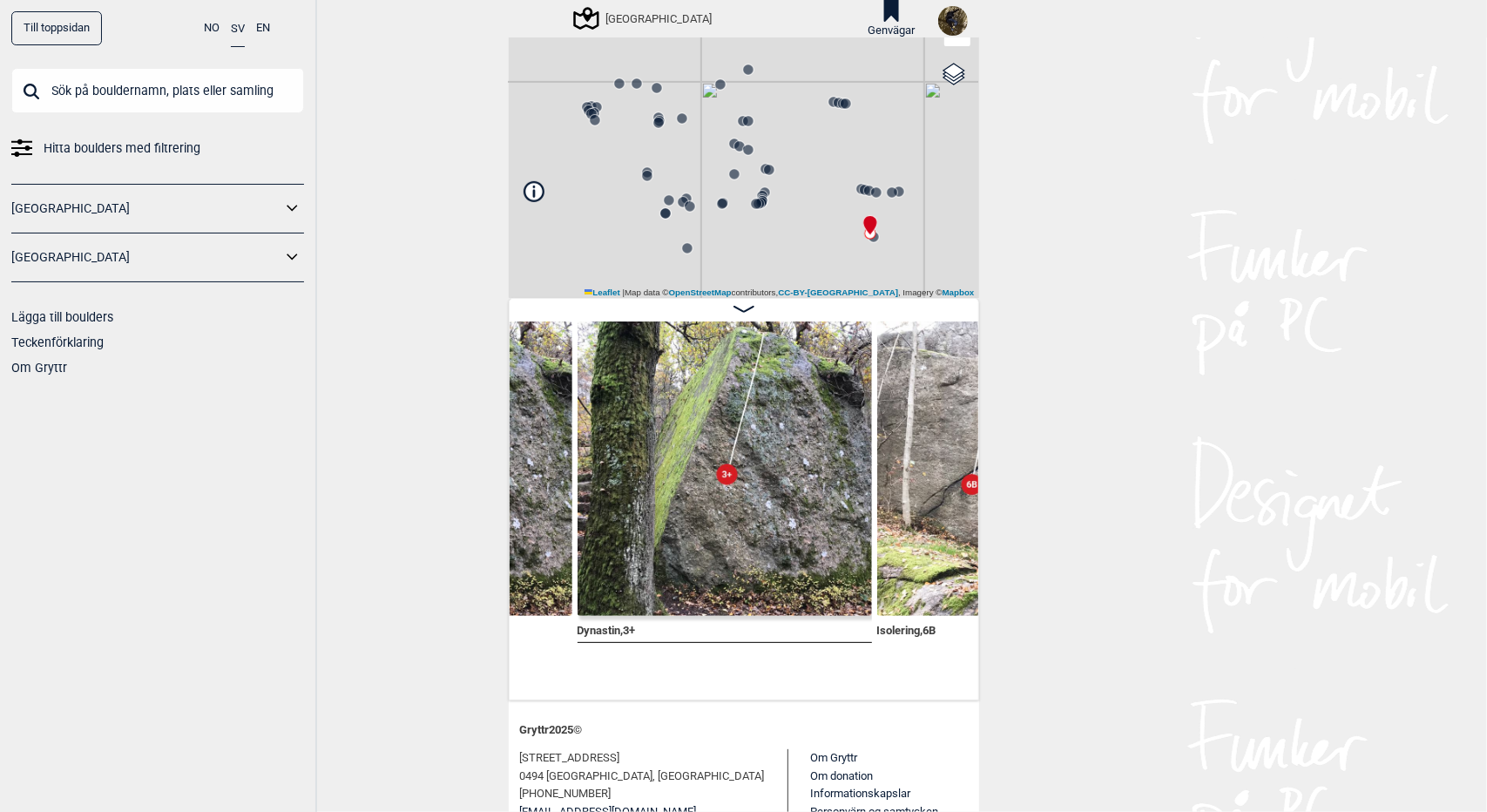
scroll to position [108, 0]
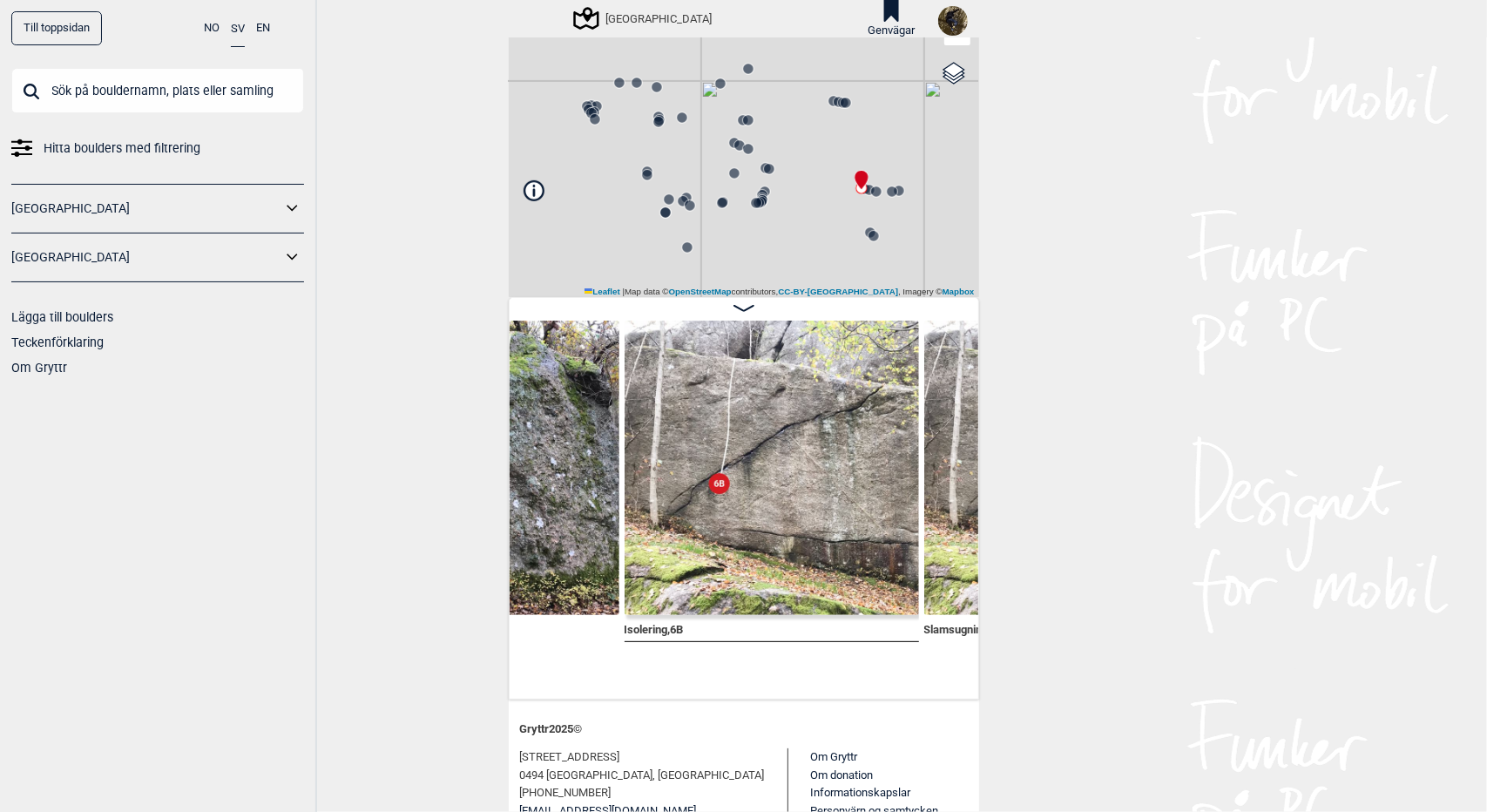
scroll to position [0, 26529]
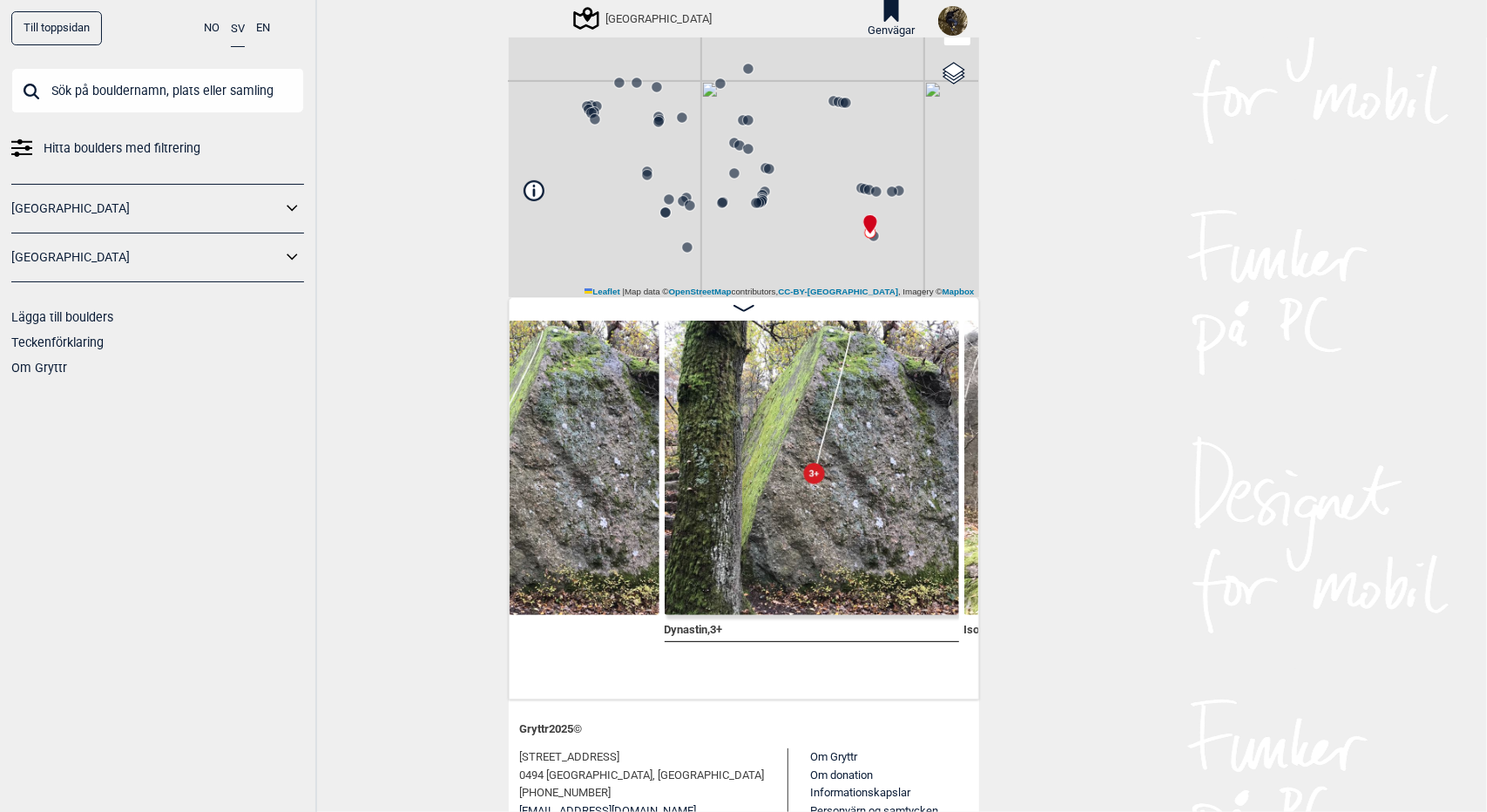
scroll to position [0, 26230]
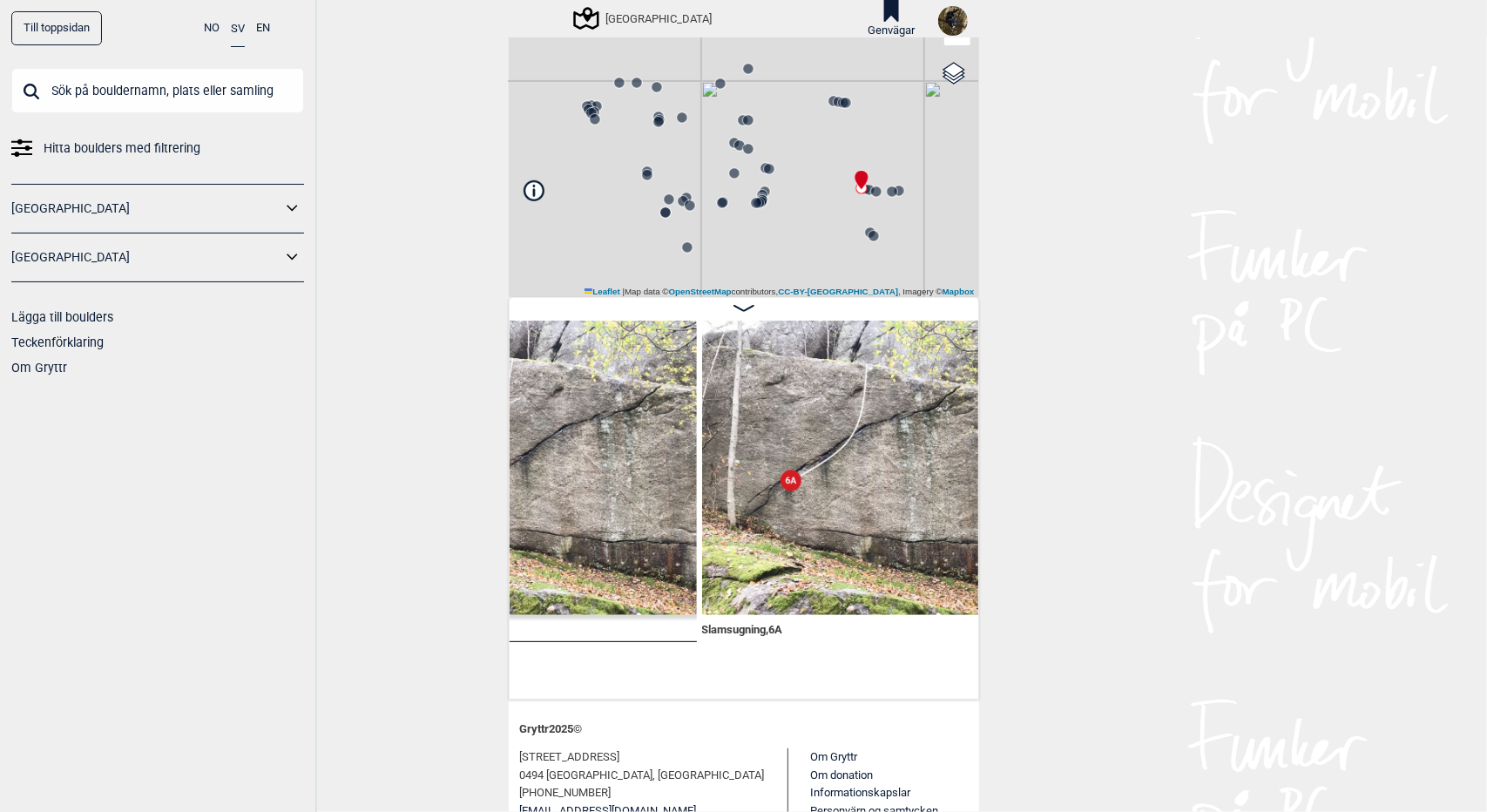
scroll to position [0, 26750]
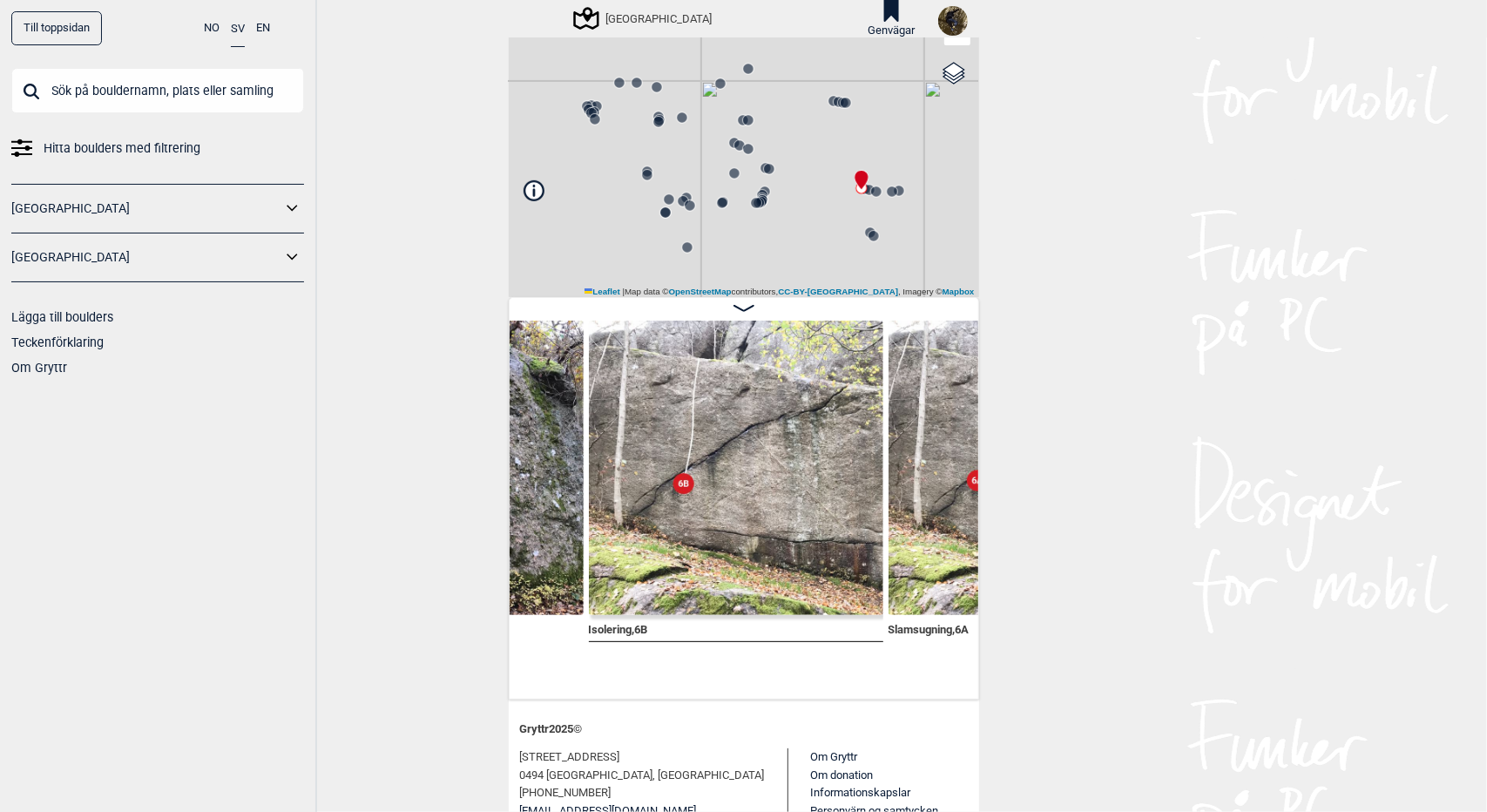
scroll to position [0, 26563]
click at [841, 107] on div "[GEOGRAPHIC_DATA]" at bounding box center [744, 129] width 470 height 336
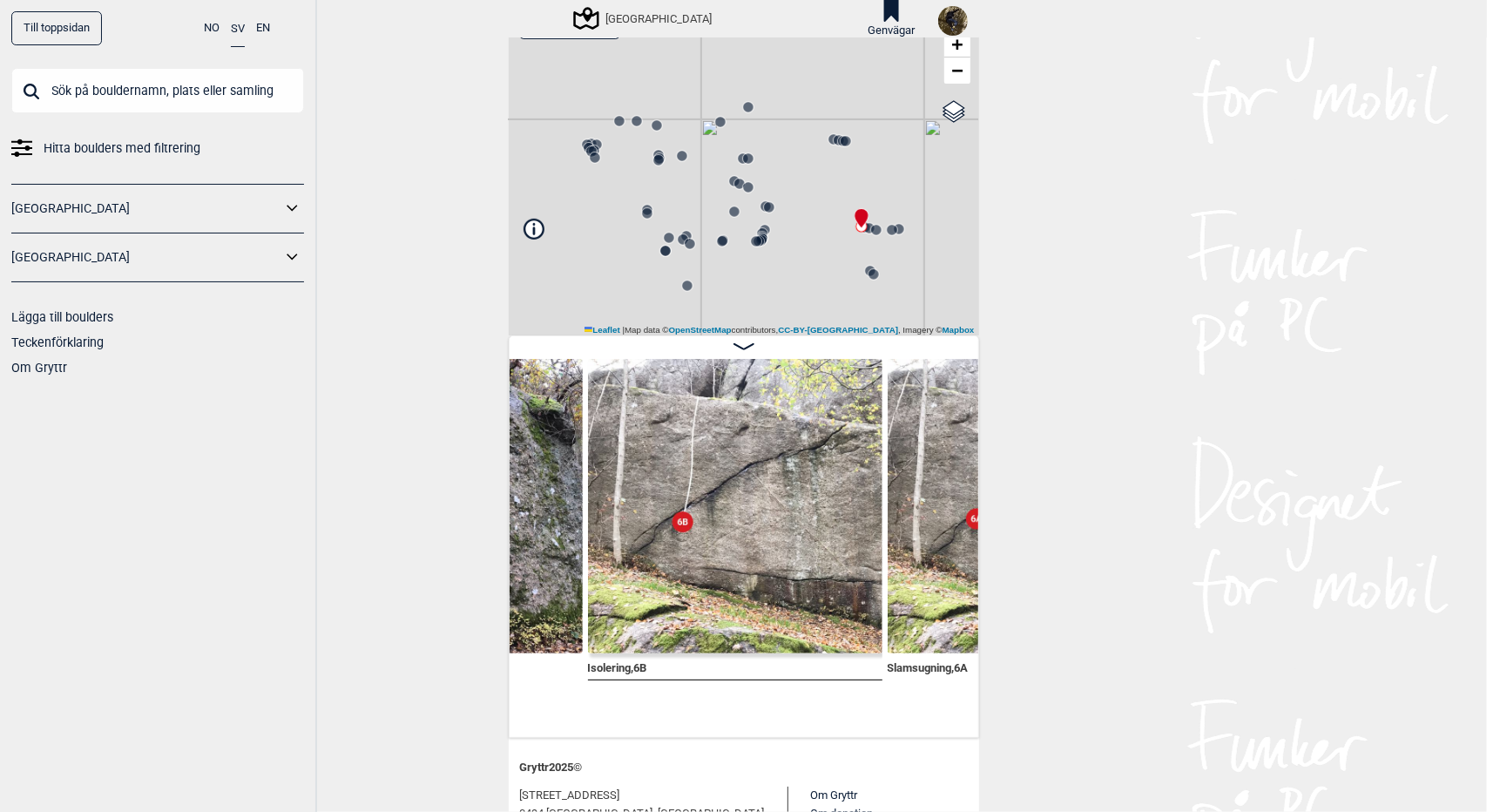
click at [838, 137] on icon at bounding box center [845, 141] width 14 height 14
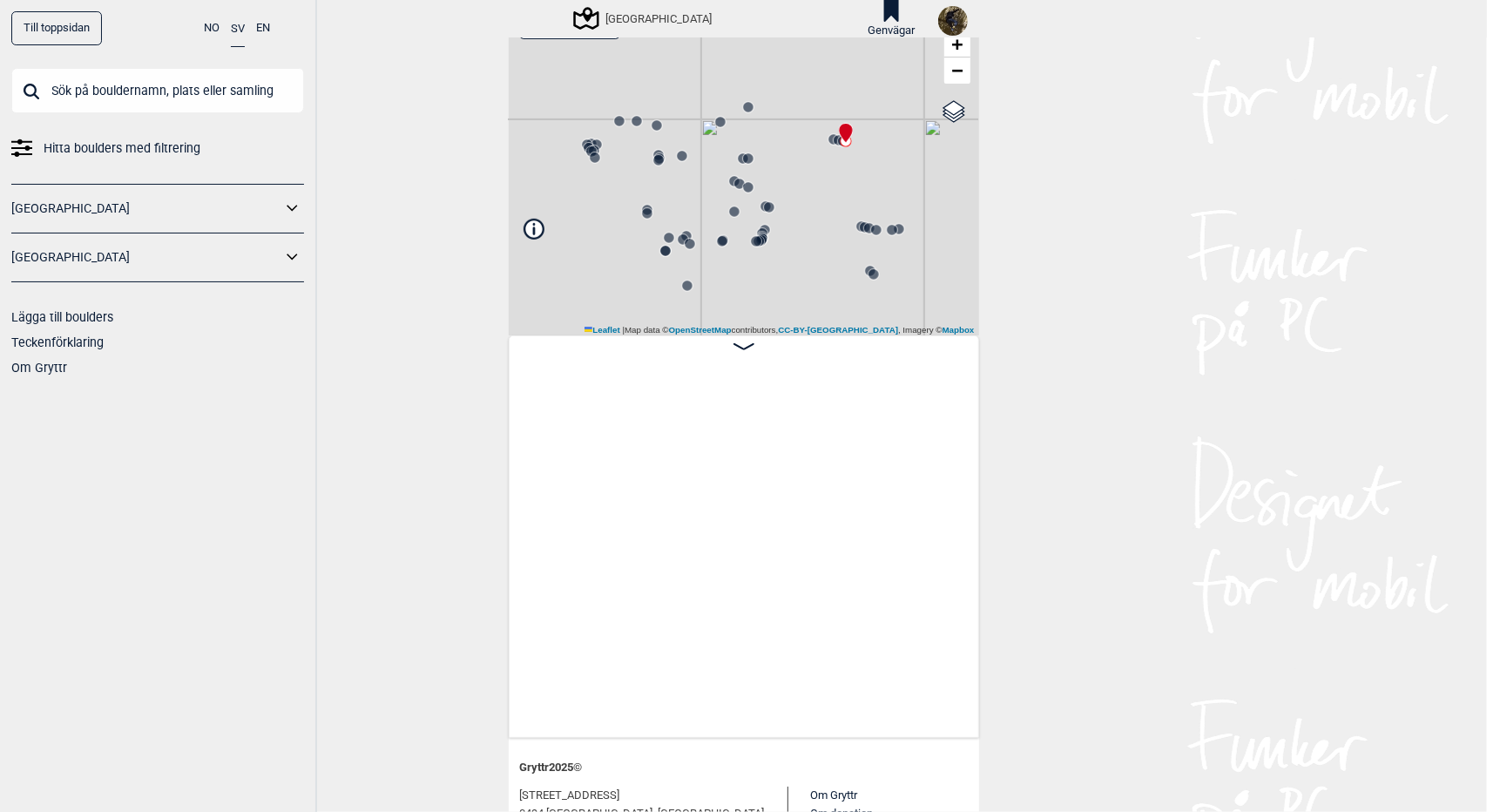
scroll to position [0, 32063]
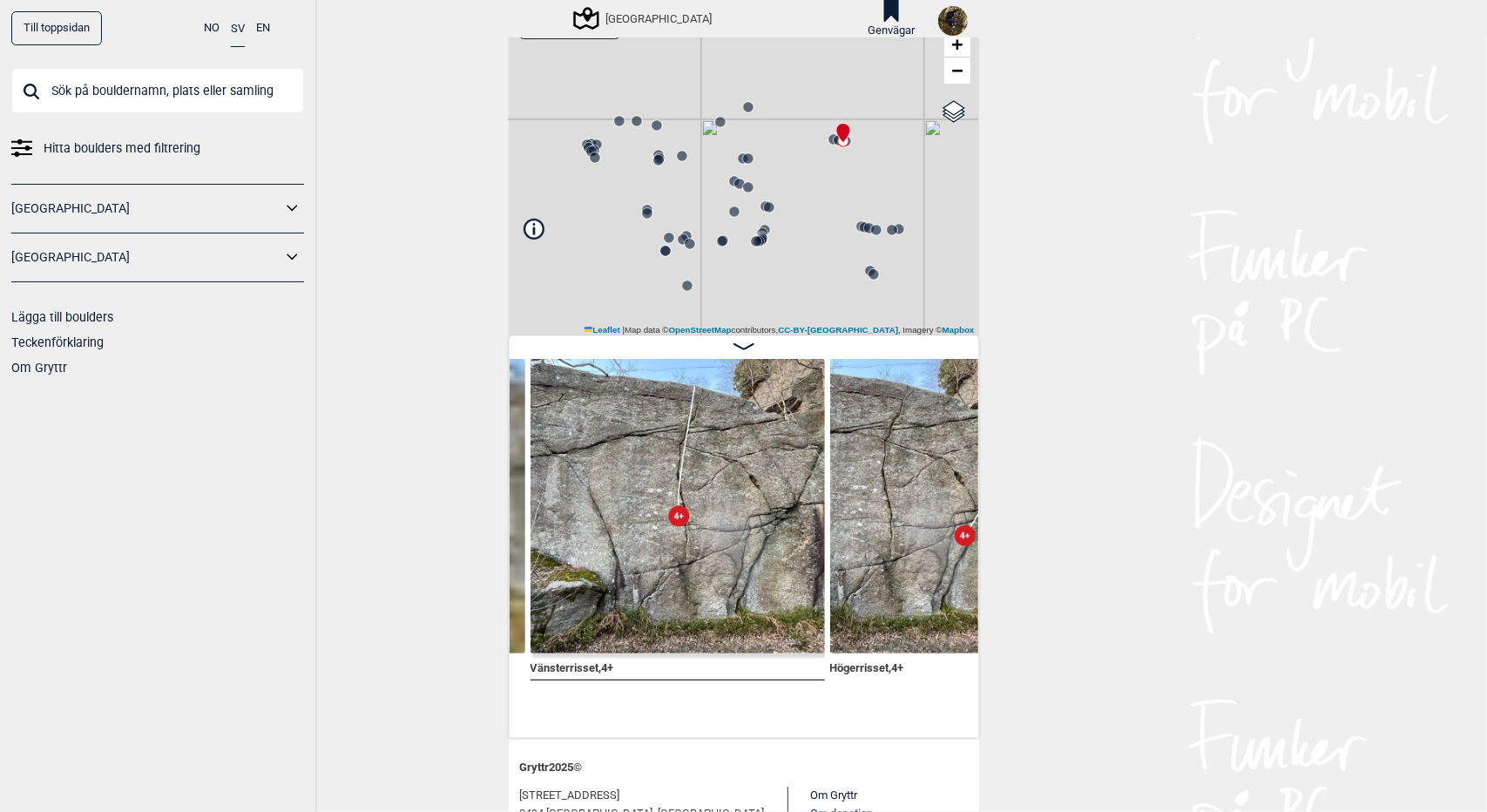
scroll to position [0, 31828]
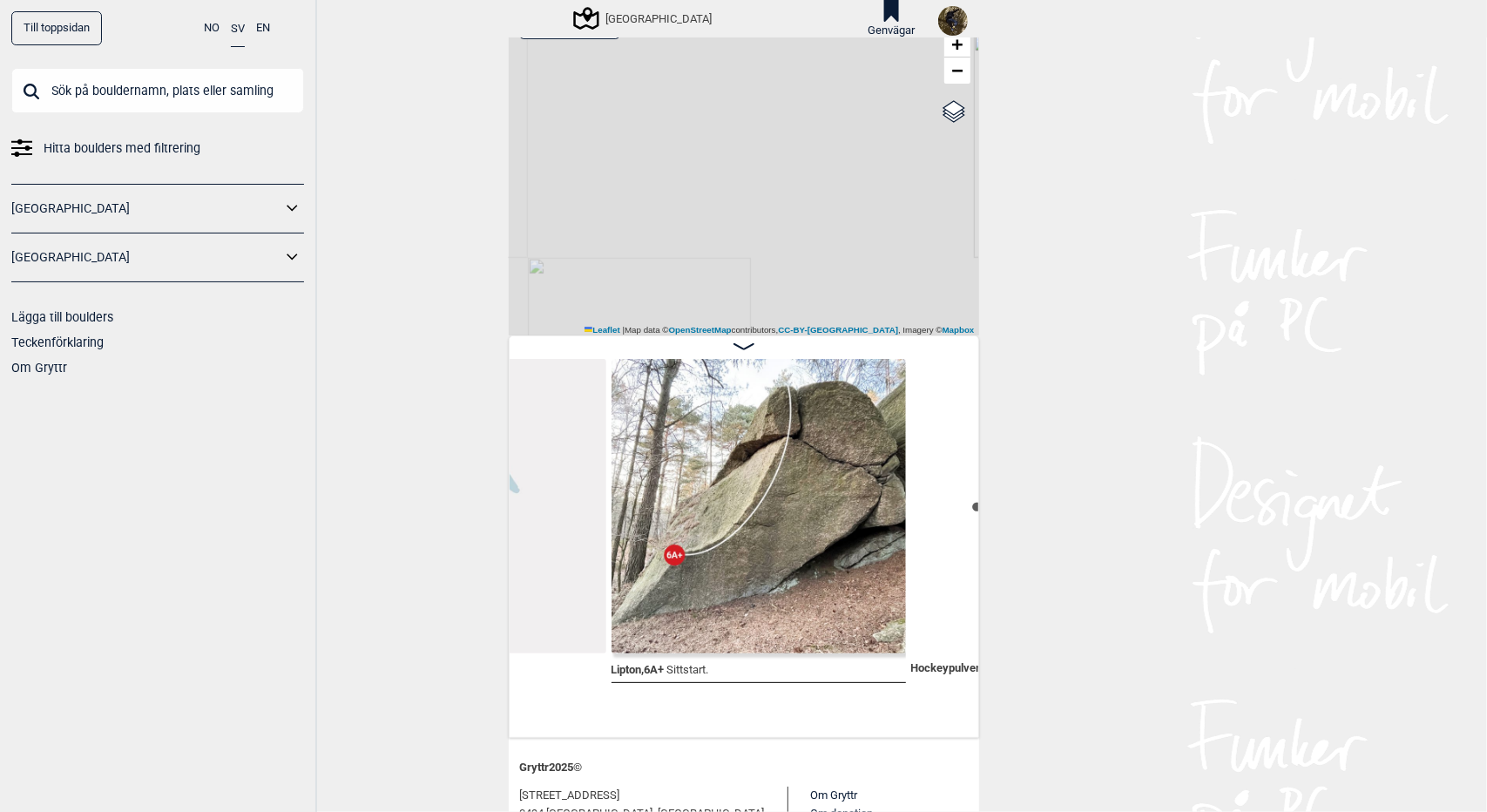
scroll to position [0, 32801]
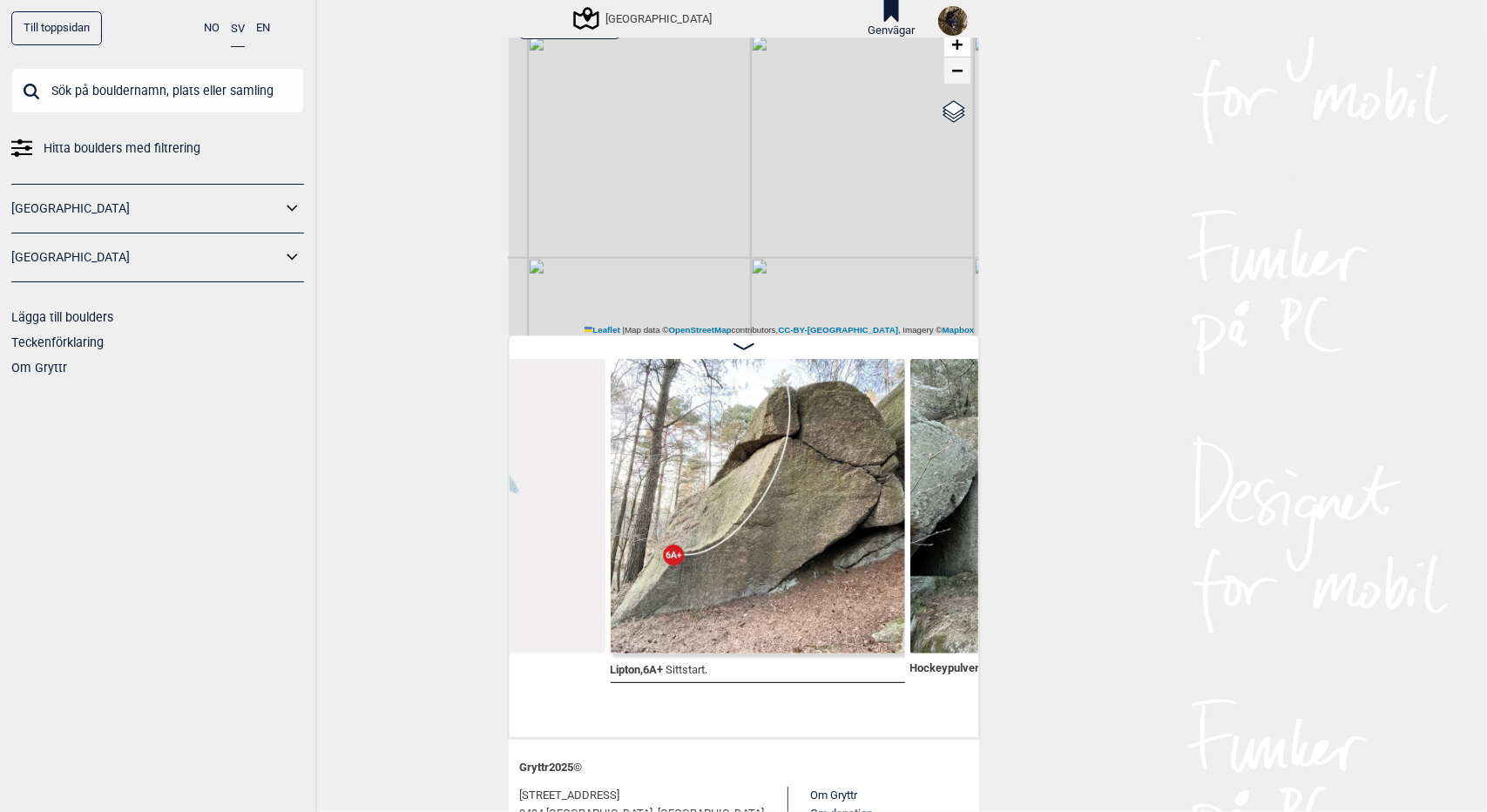
click at [952, 67] on span "−" at bounding box center [956, 69] width 11 height 22
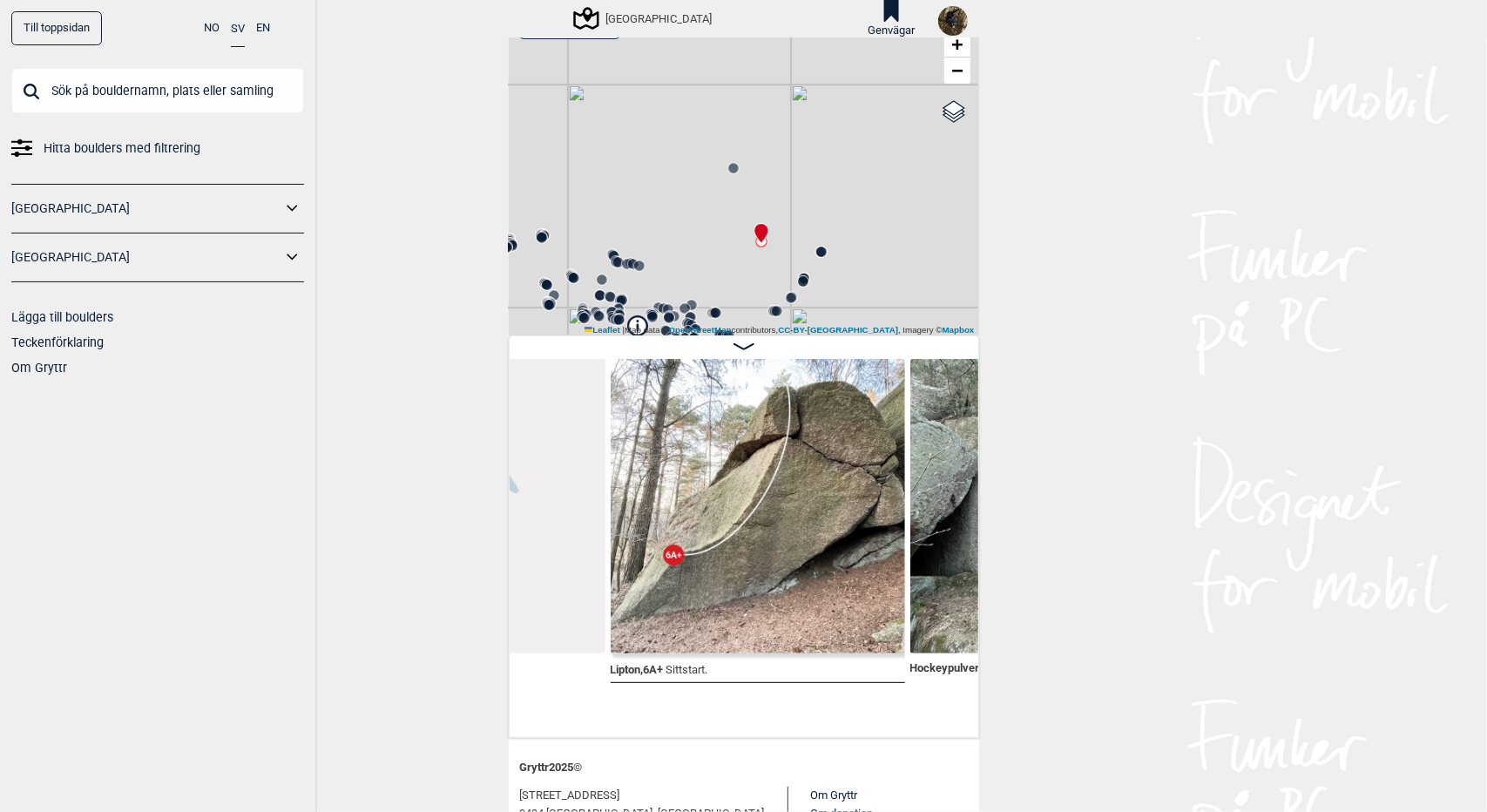
drag, startPoint x: 814, startPoint y: 252, endPoint x: 803, endPoint y: 16, distance: 236.3
click at [803, 16] on div "Till toppsidan NO SV EN Hitta boulders med filtrering [GEOGRAPHIC_DATA] [GEOGRA…" at bounding box center [744, 406] width 1487 height 812
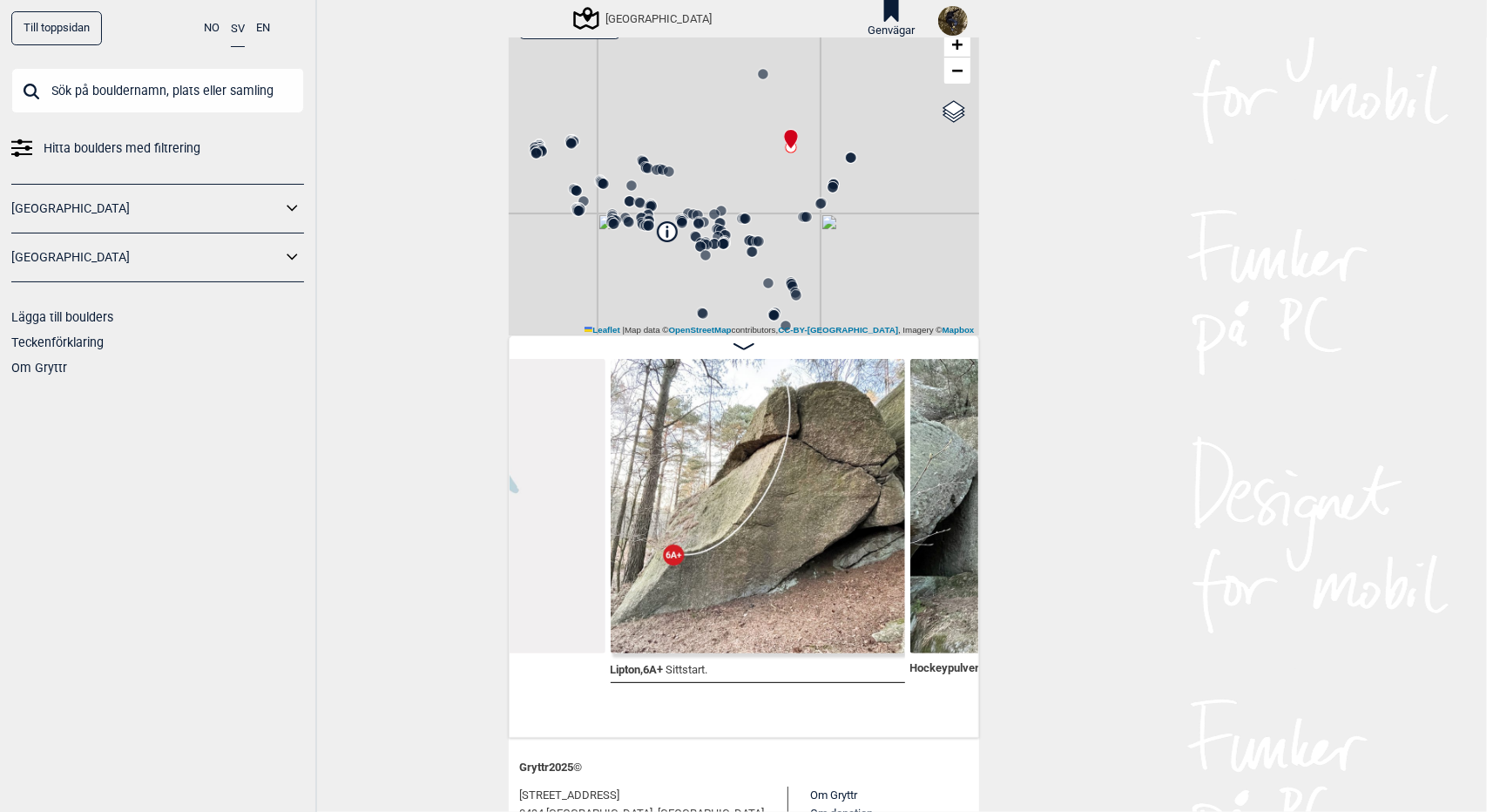
drag, startPoint x: 834, startPoint y: 169, endPoint x: 891, endPoint y: 99, distance: 90.3
click at [891, 99] on div "[GEOGRAPHIC_DATA]" at bounding box center [744, 168] width 470 height 336
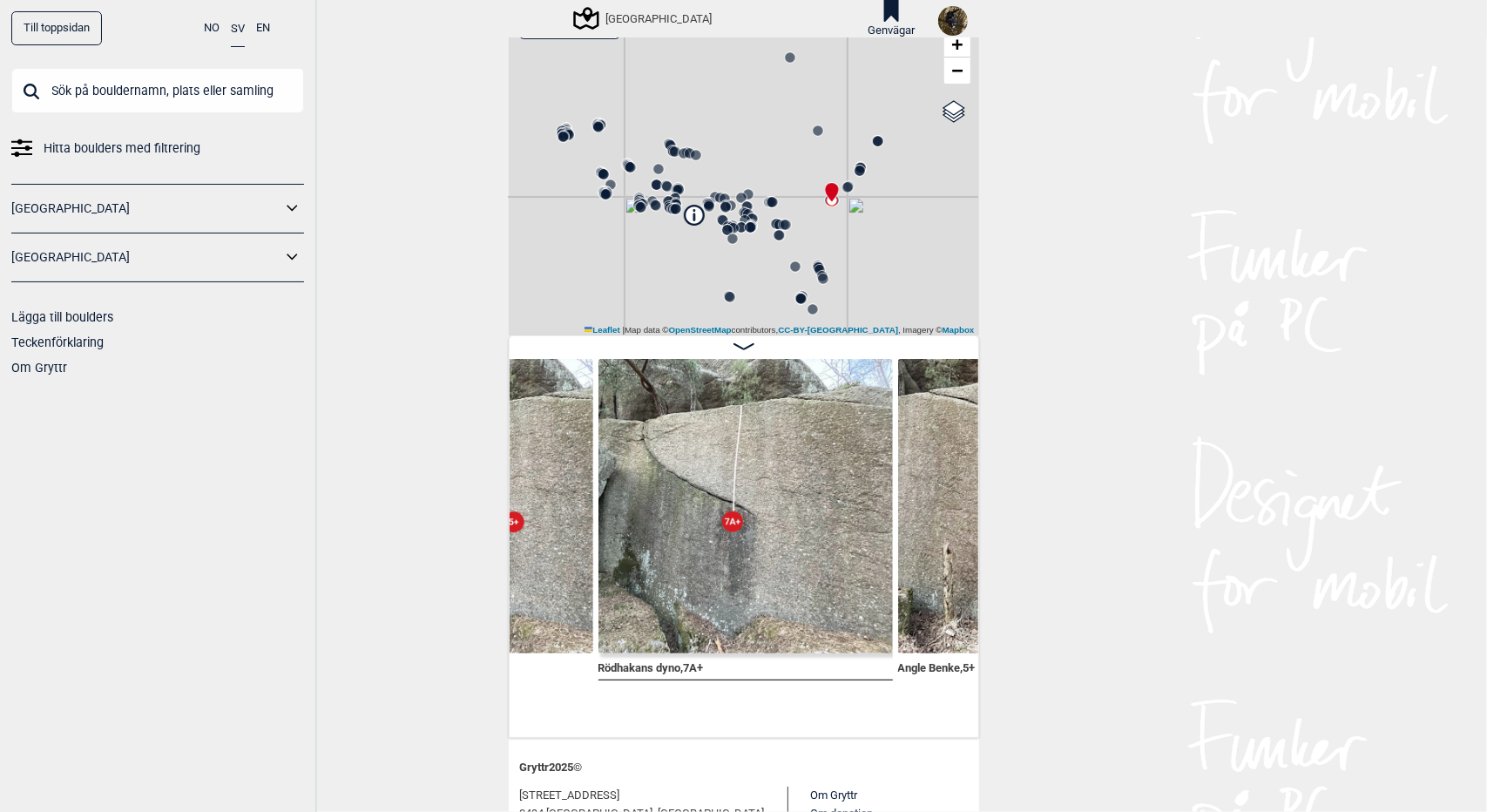
scroll to position [0, 33415]
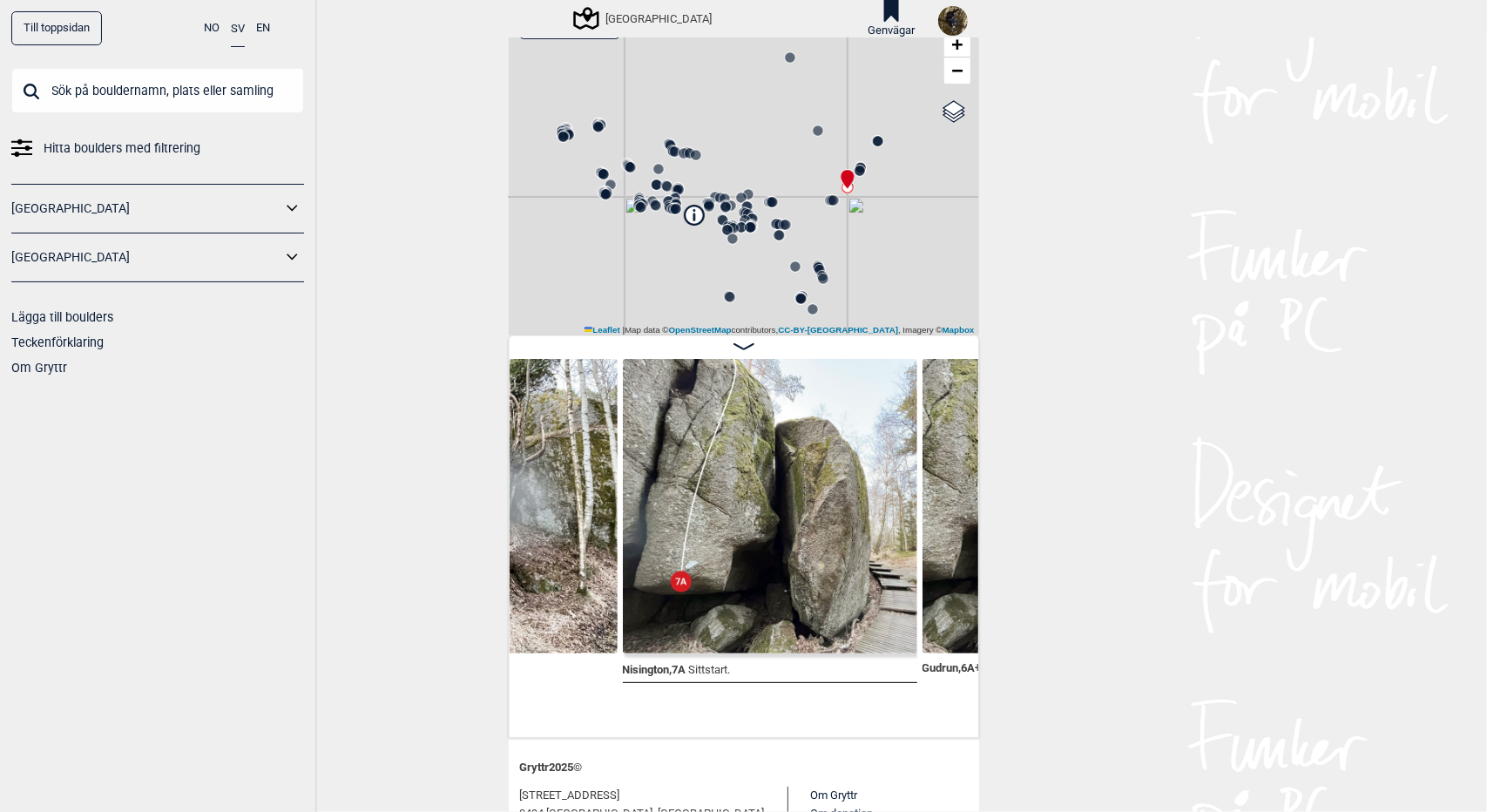
scroll to position [0, 33995]
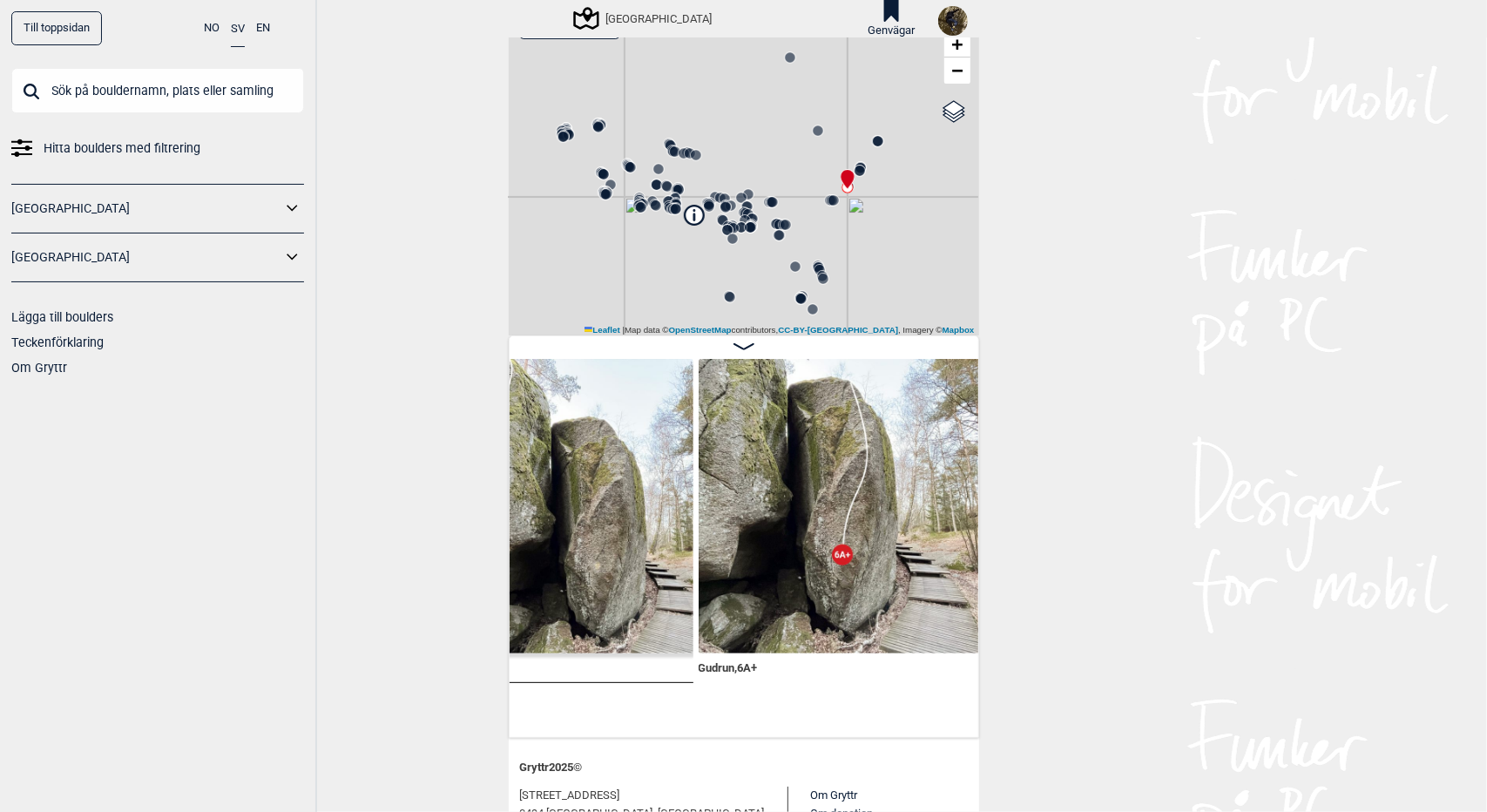
scroll to position [0, 34241]
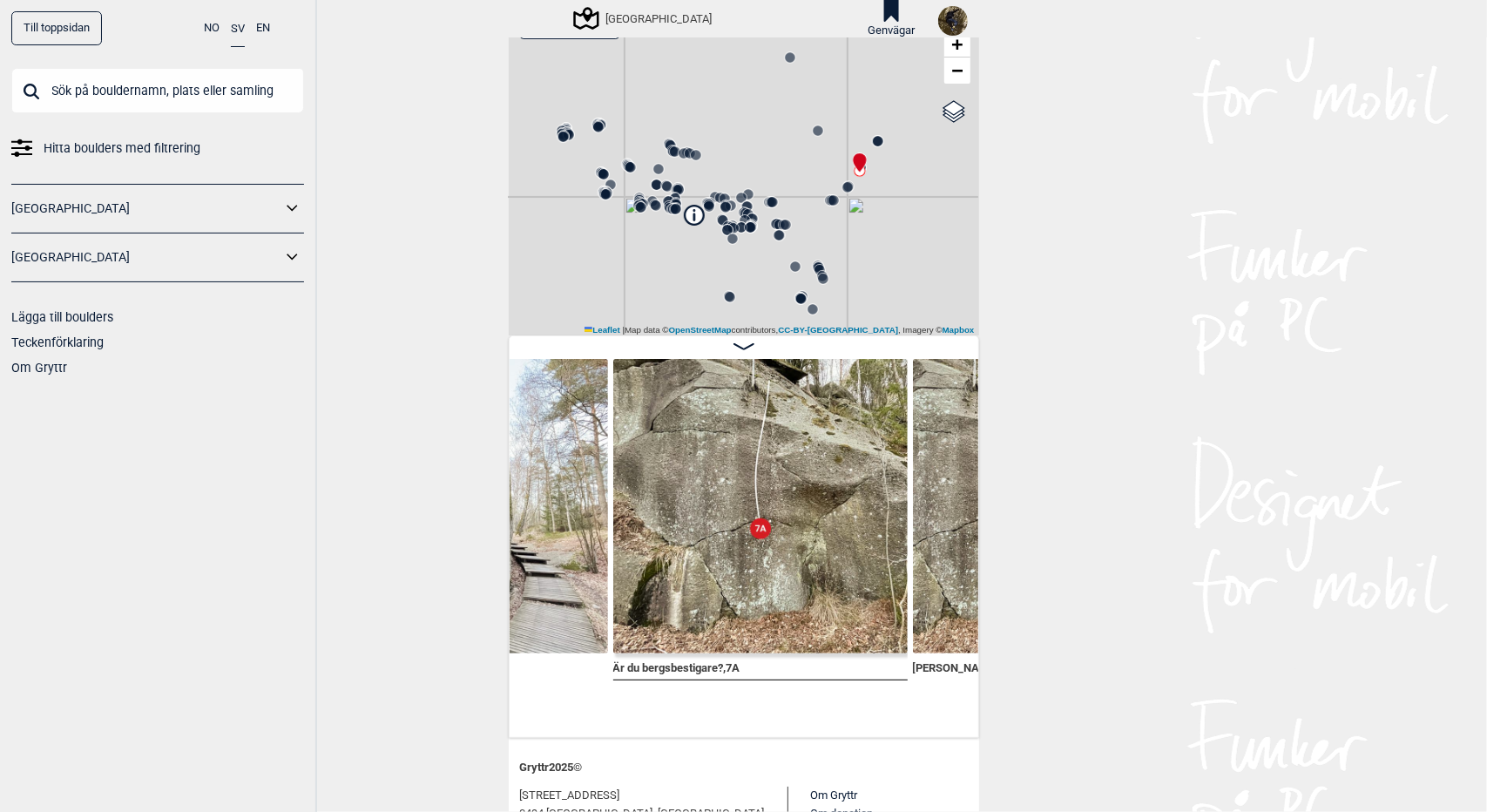
scroll to position [0, 34647]
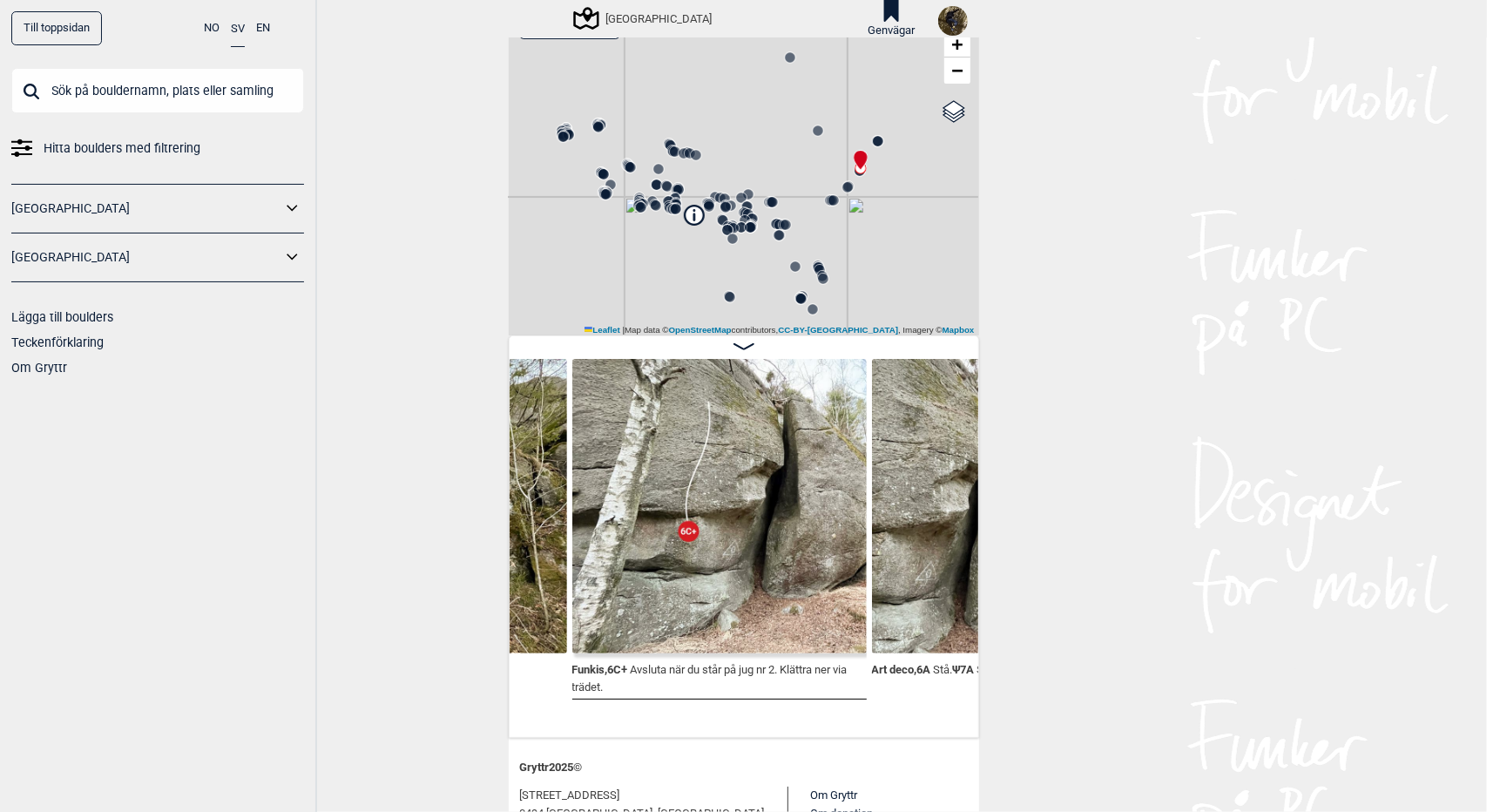
scroll to position [0, 35238]
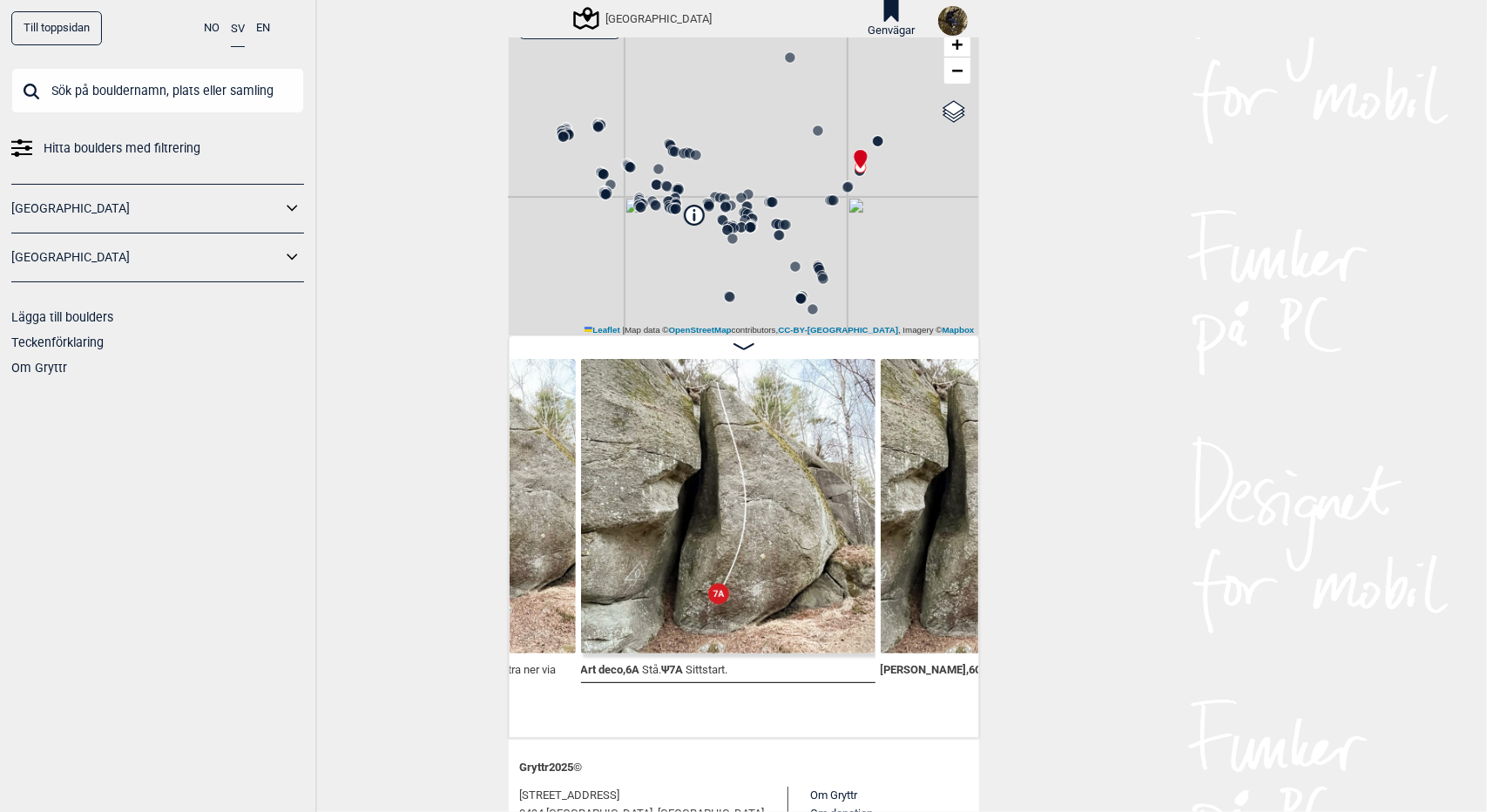
scroll to position [0, 35527]
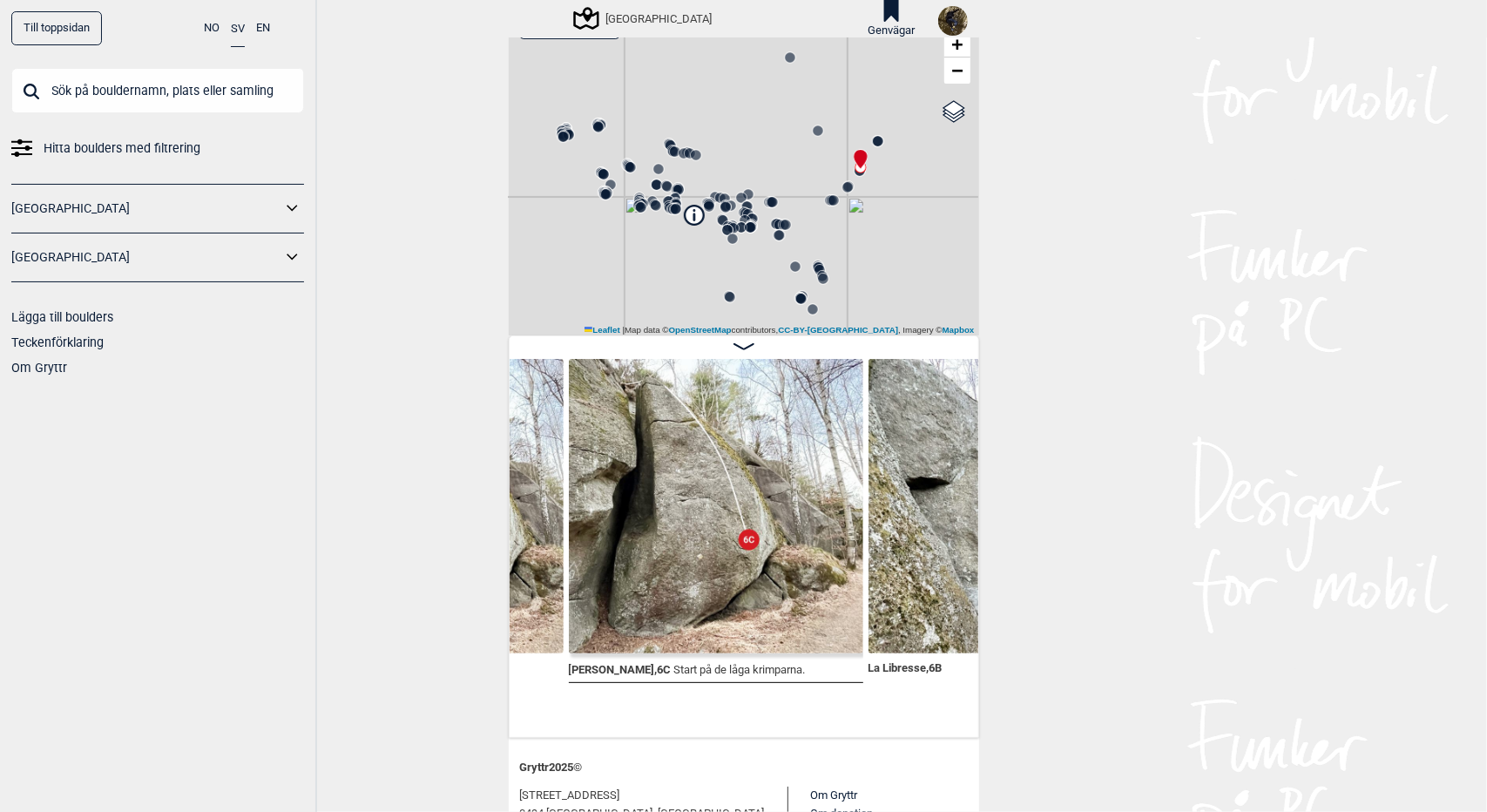
scroll to position [0, 35837]
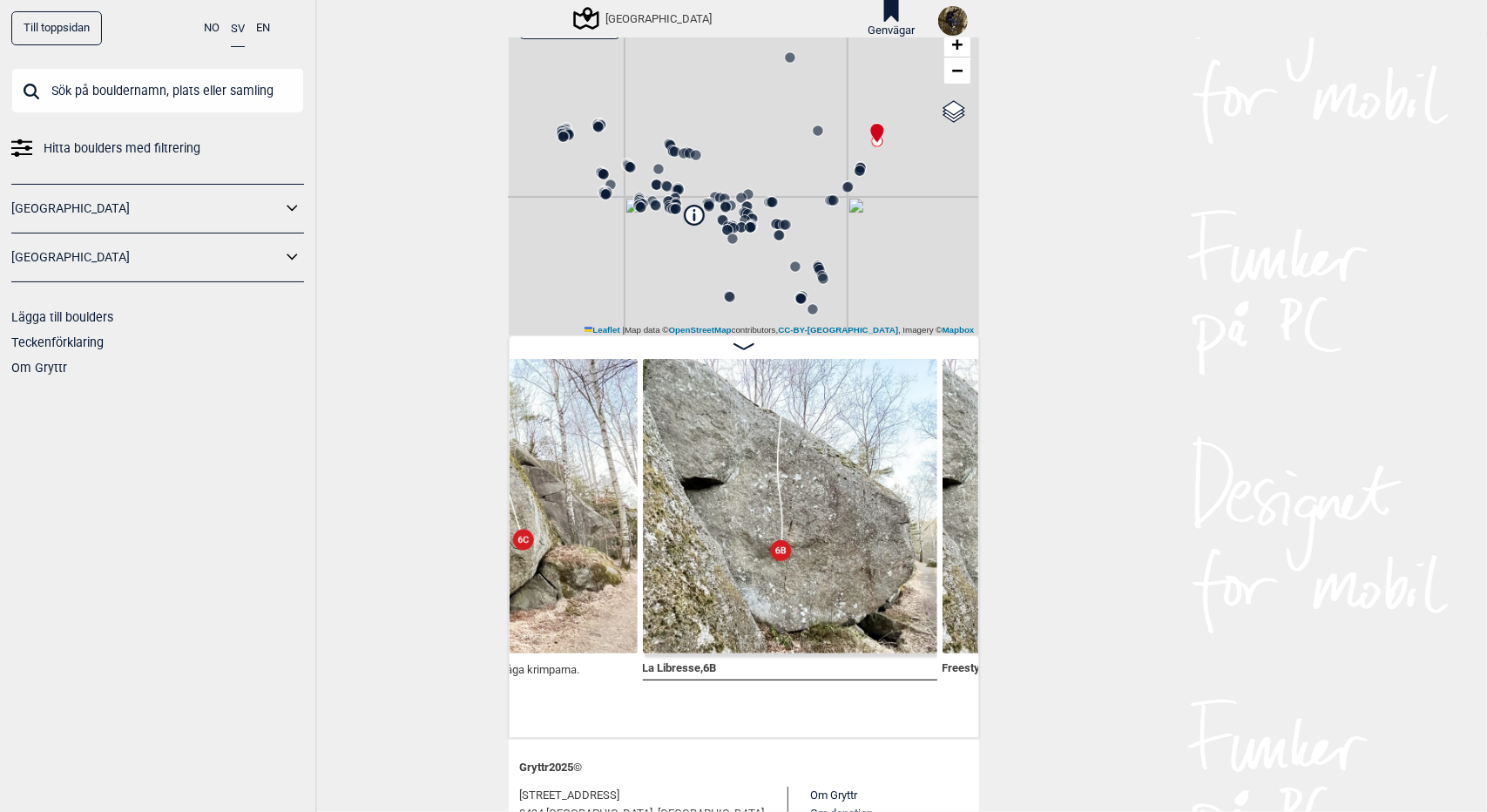
scroll to position [0, 36098]
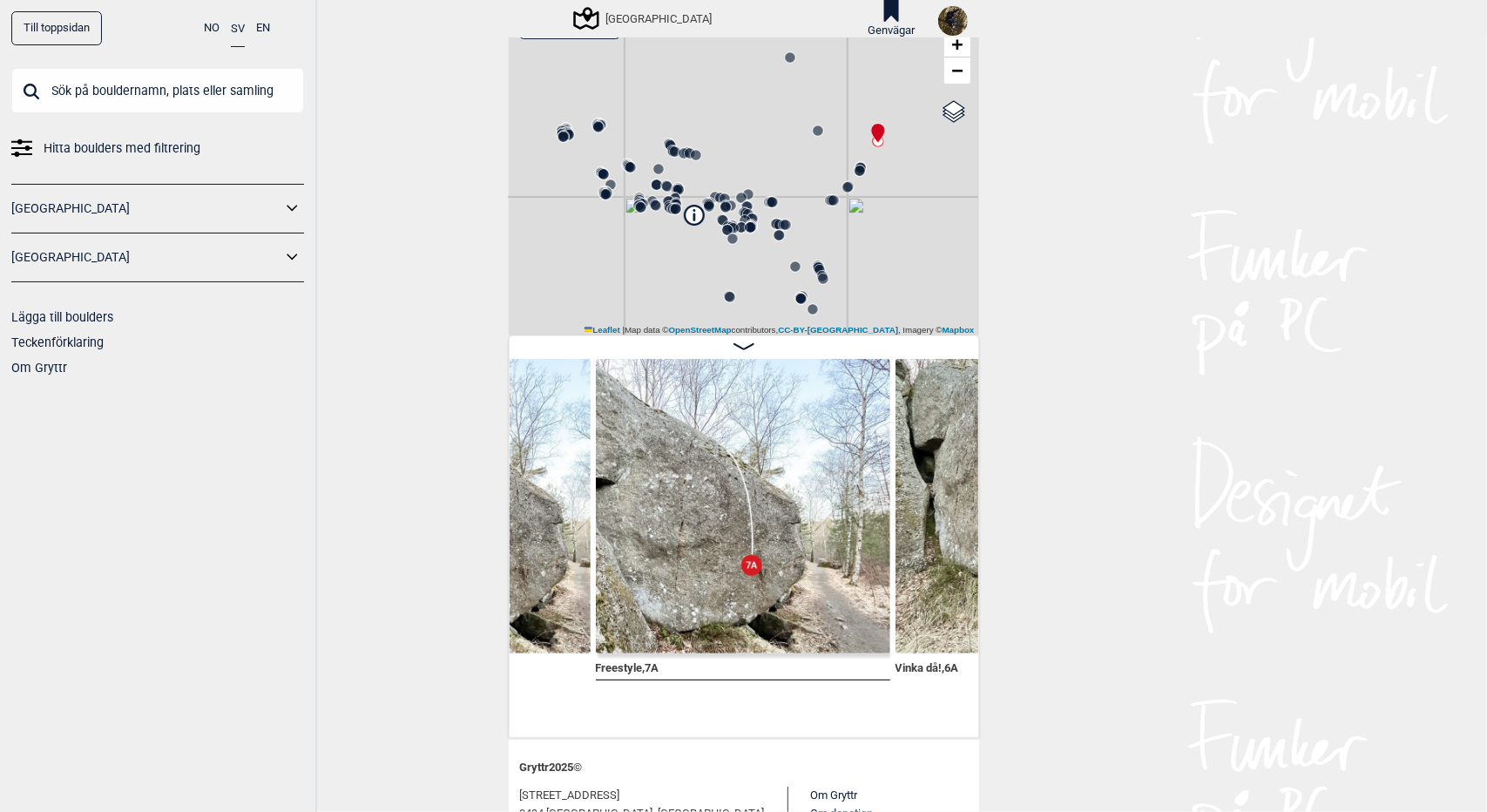
scroll to position [0, 36411]
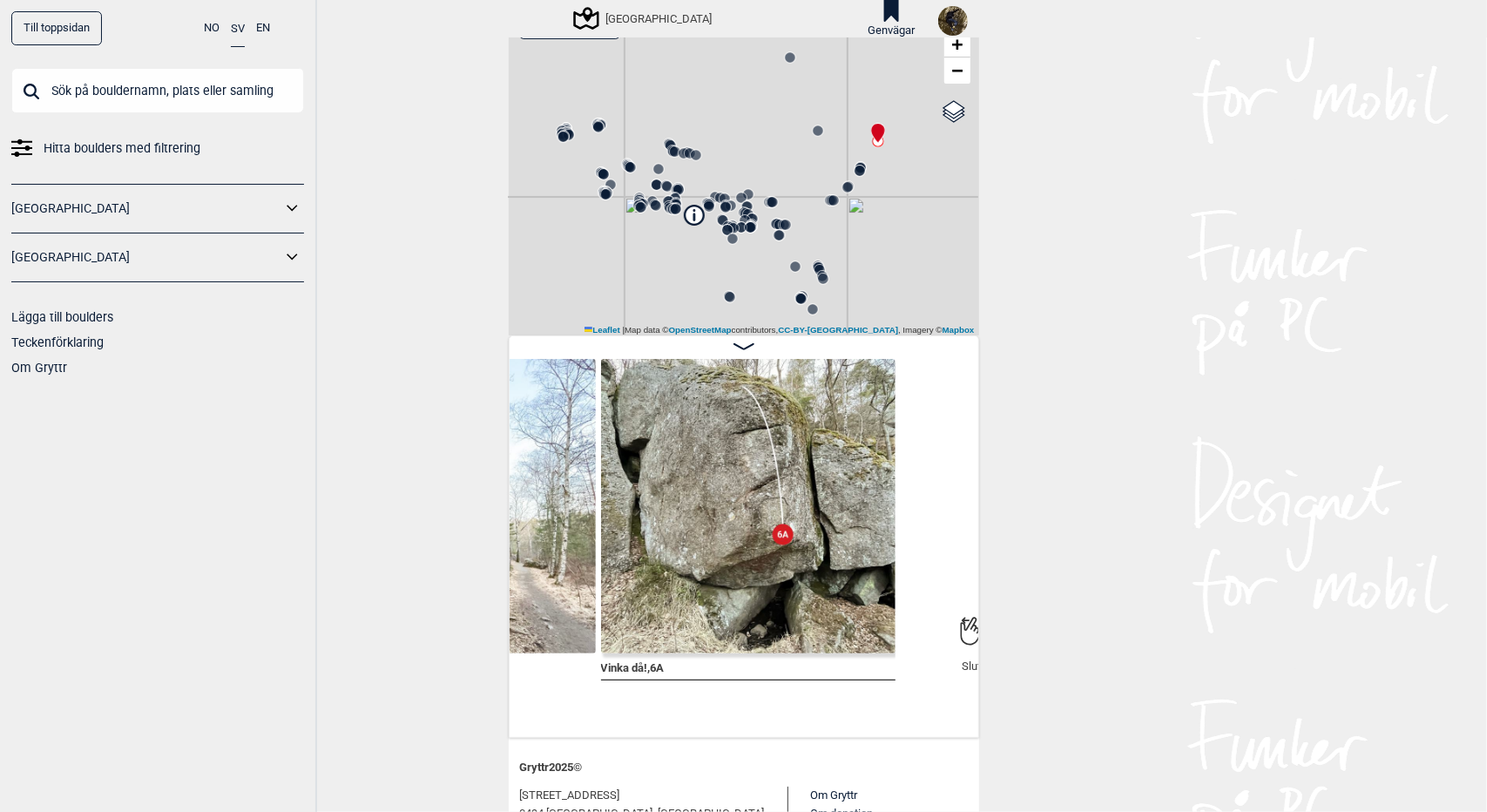
scroll to position [0, 36707]
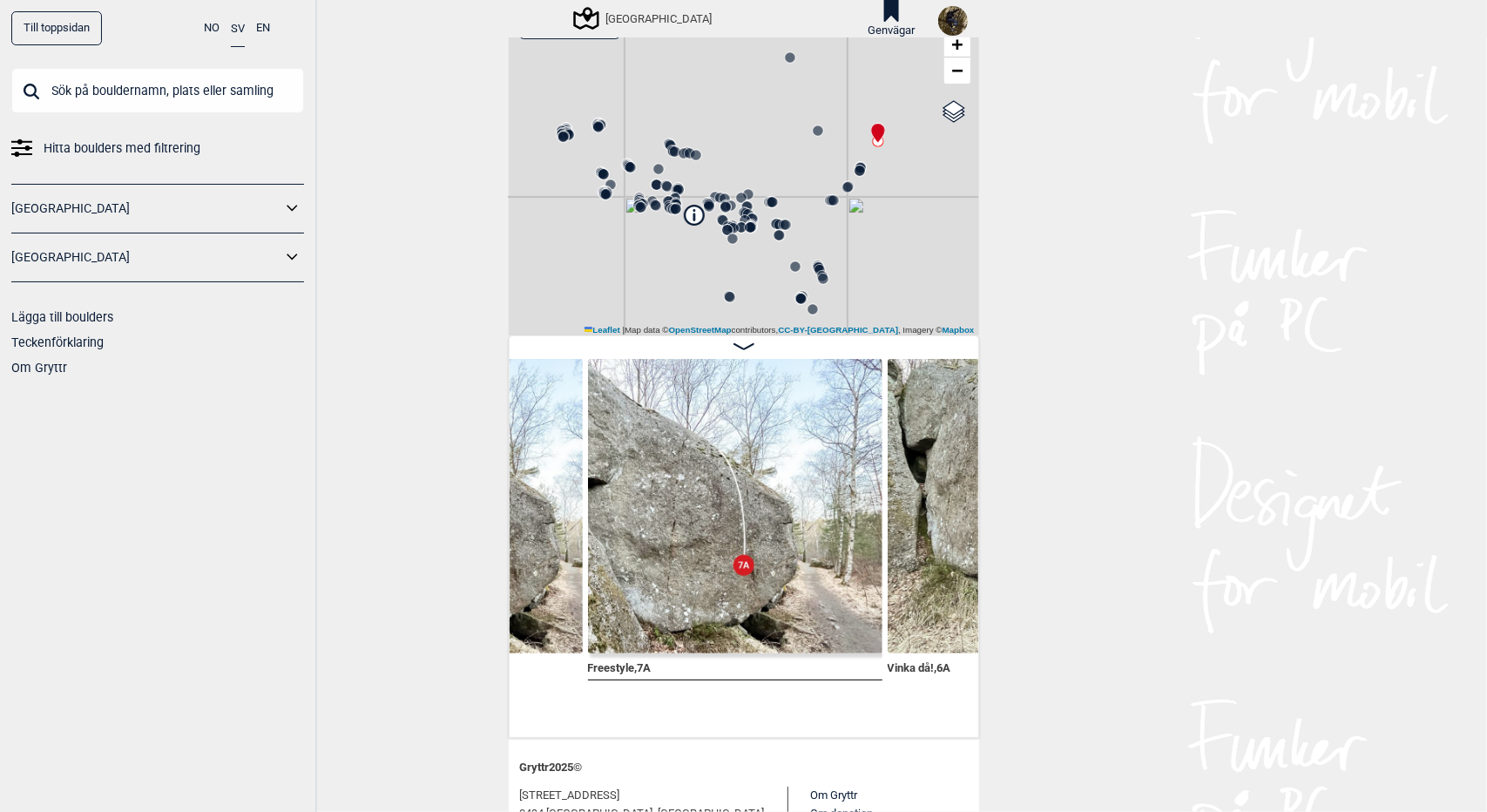
scroll to position [0, 36417]
click at [750, 497] on img at bounding box center [736, 505] width 294 height 294
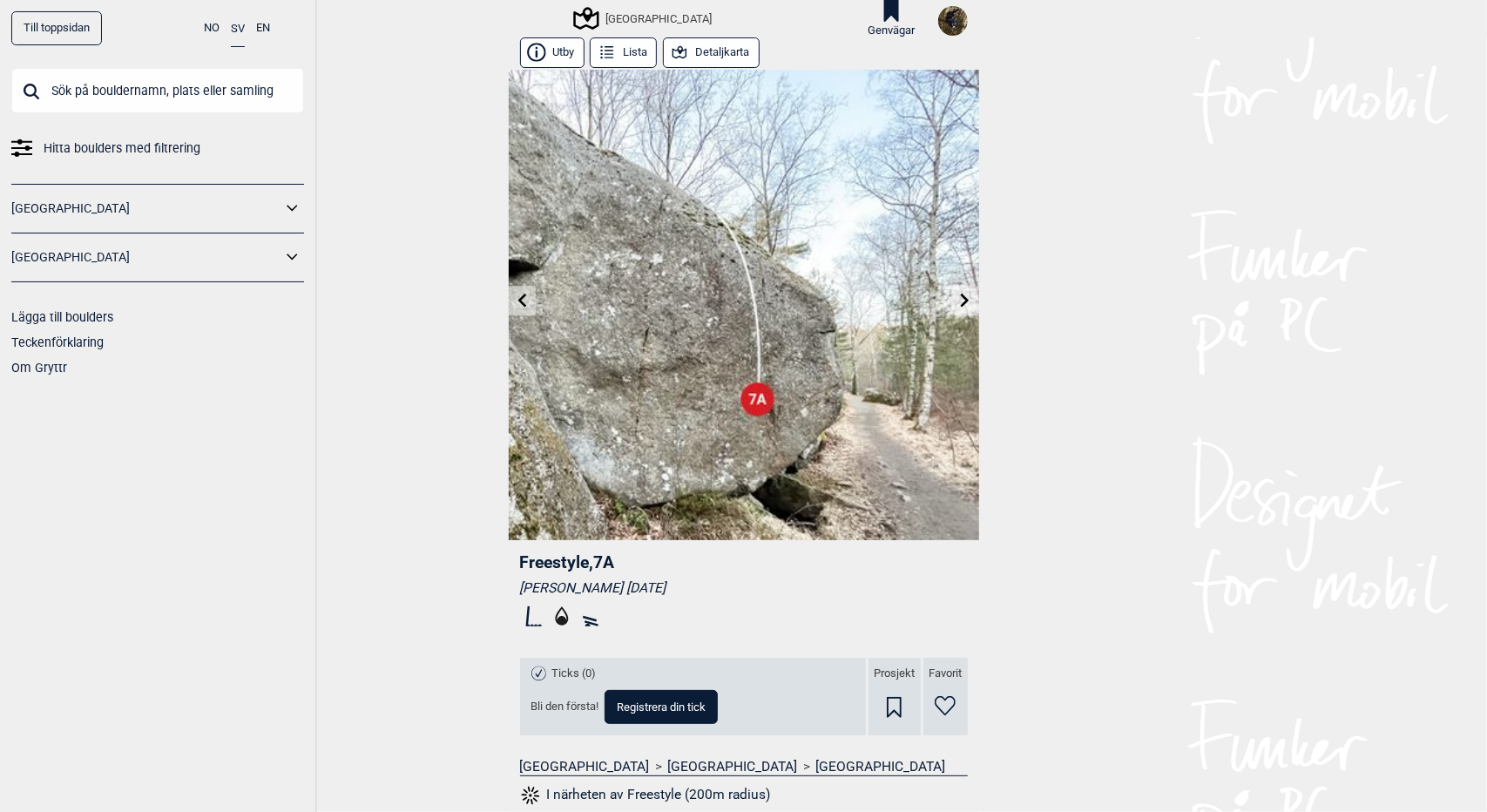
click at [556, 618] on icon at bounding box center [562, 616] width 13 height 19
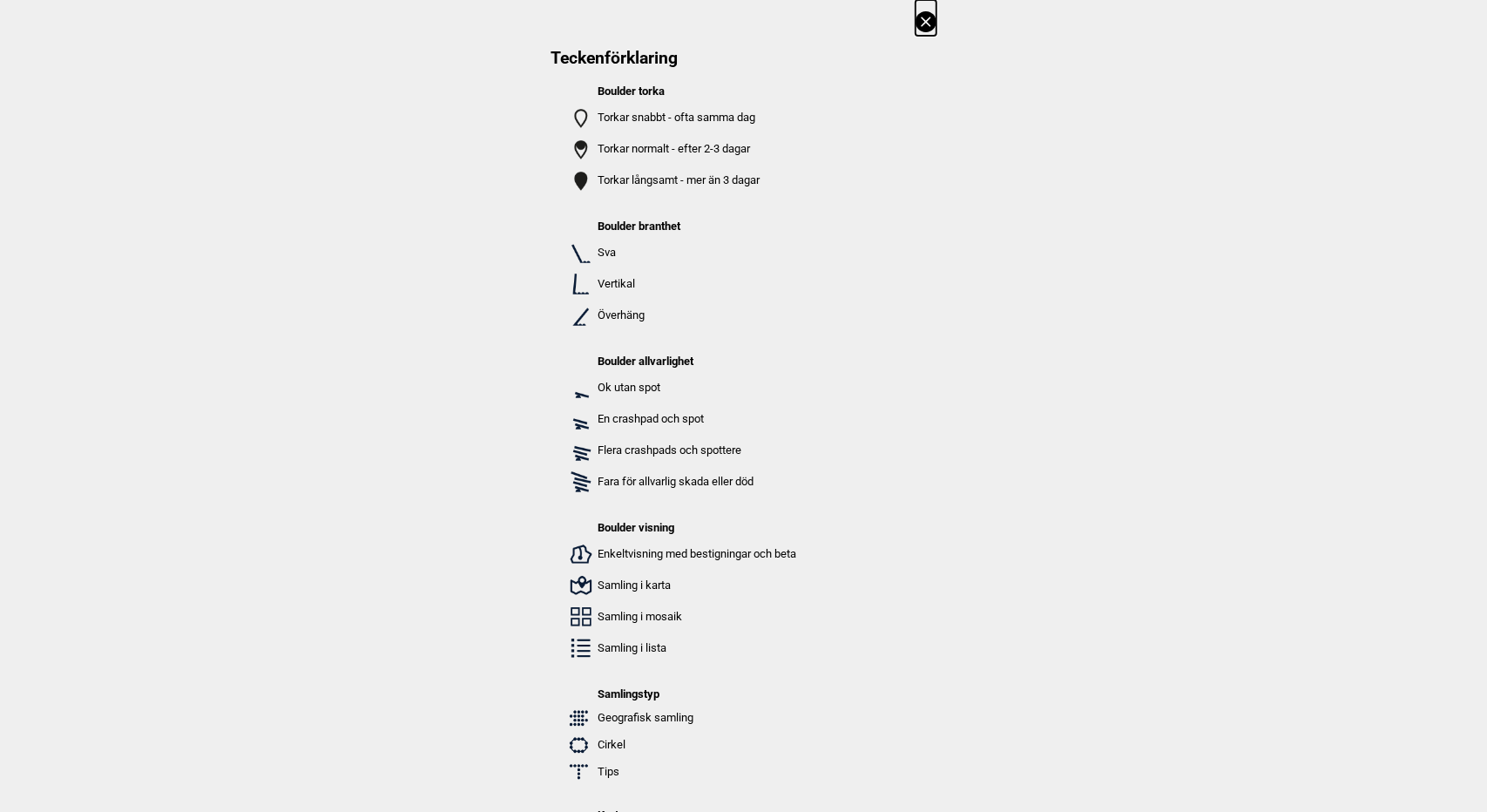
click at [919, 31] on icon at bounding box center [926, 22] width 21 height 21
